Goal: Check status

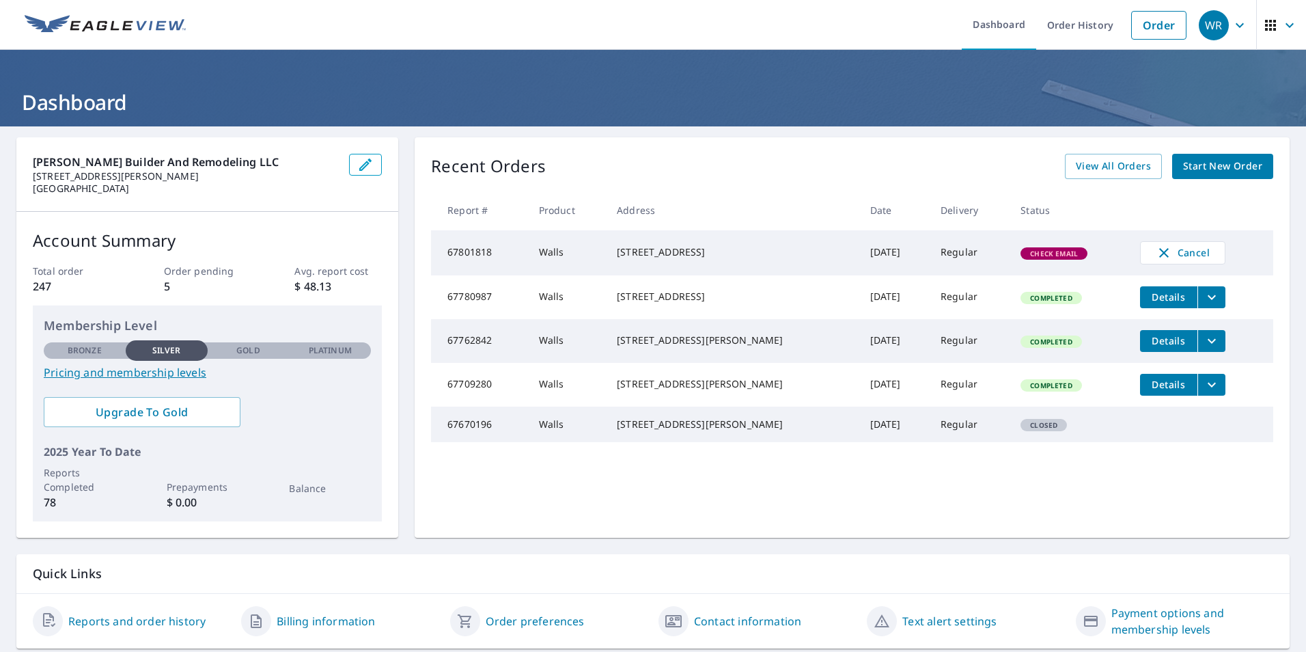
click at [1034, 255] on span "Check Email" at bounding box center [1054, 254] width 64 height 10
click at [1044, 251] on span "Check Email" at bounding box center [1054, 254] width 64 height 10
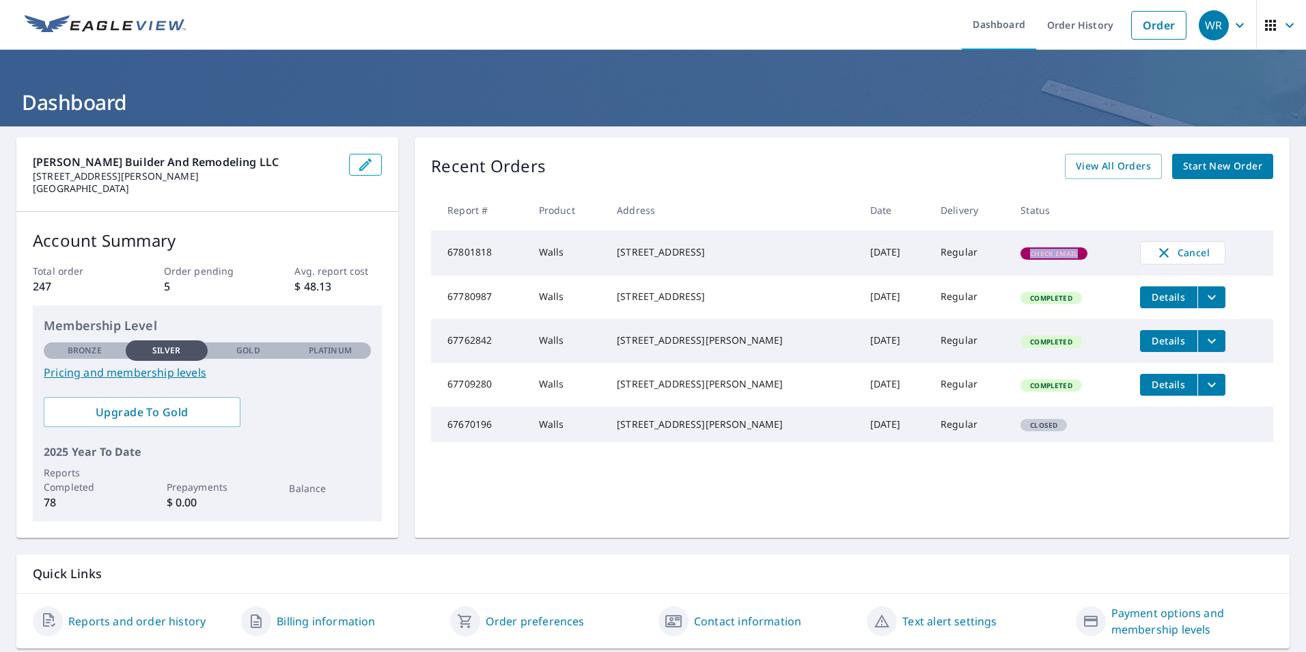
drag, startPoint x: 1044, startPoint y: 251, endPoint x: 1024, endPoint y: 256, distance: 20.2
click at [1024, 256] on span "Check Email" at bounding box center [1054, 254] width 64 height 10
click at [987, 262] on td "Regular" at bounding box center [970, 252] width 80 height 45
drag, startPoint x: 1030, startPoint y: 264, endPoint x: 1073, endPoint y: 249, distance: 46.2
click at [1073, 249] on td "Check Email" at bounding box center [1069, 252] width 119 height 45
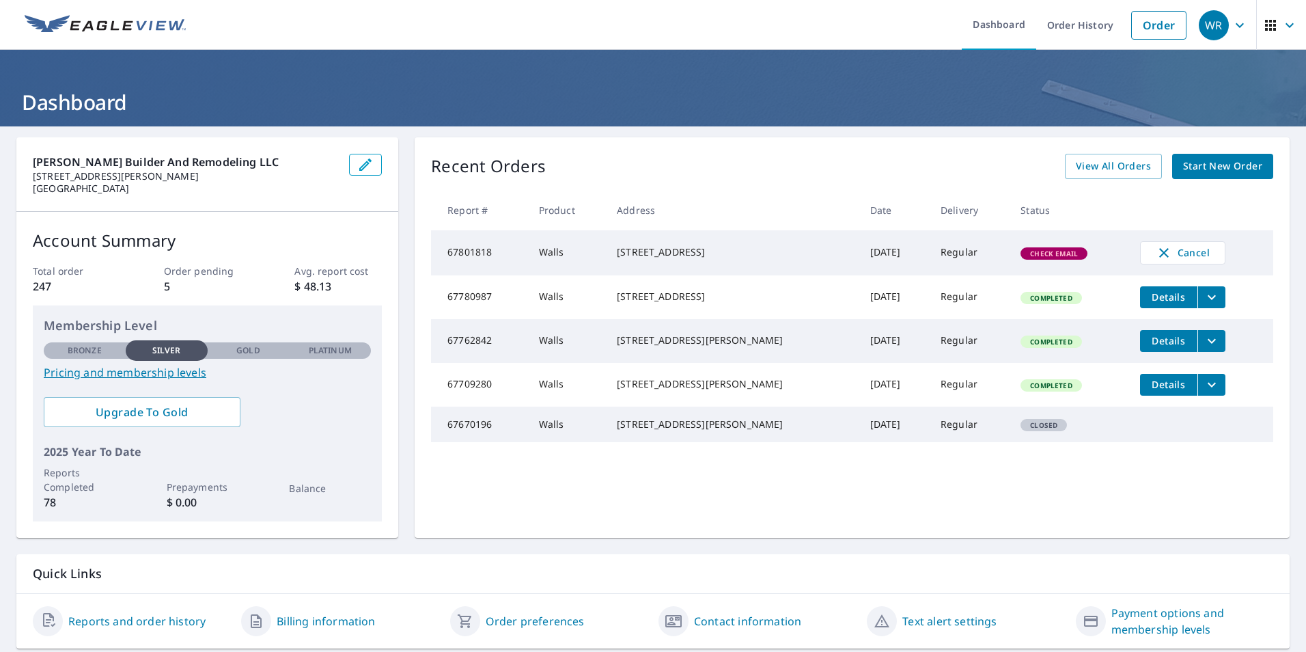
click at [930, 256] on td "Regular" at bounding box center [970, 252] width 80 height 45
click at [717, 259] on div "[STREET_ADDRESS]" at bounding box center [732, 252] width 231 height 14
click at [518, 262] on td "67801818" at bounding box center [479, 252] width 97 height 45
